Goal: Task Accomplishment & Management: Use online tool/utility

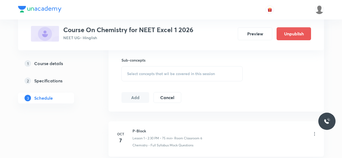
scroll to position [266, 0]
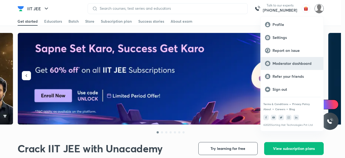
click at [300, 64] on p "Moderator dashboard" at bounding box center [295, 63] width 47 height 5
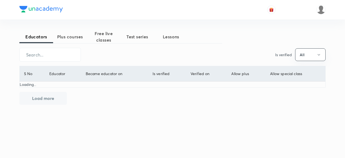
click at [64, 37] on span "Plus courses" at bounding box center [70, 36] width 34 height 6
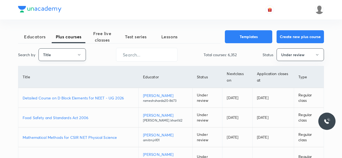
click at [81, 54] on icon "button" at bounding box center [79, 55] width 4 height 4
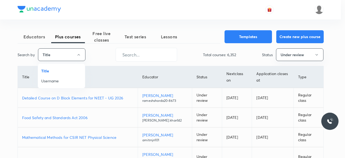
click at [61, 81] on span "Username" at bounding box center [61, 81] width 40 height 6
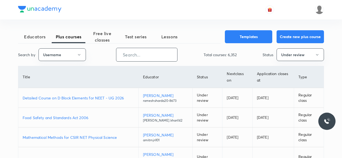
click at [129, 52] on input "text" at bounding box center [146, 55] width 61 height 14
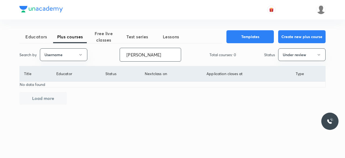
type input "sharad narayan thakur"
click at [318, 54] on icon "button" at bounding box center [318, 54] width 2 height 1
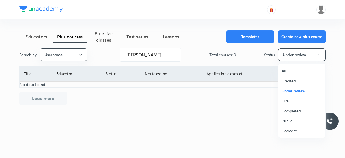
click at [297, 110] on span "Completed" at bounding box center [302, 111] width 40 height 6
